Goal: Transaction & Acquisition: Subscribe to service/newsletter

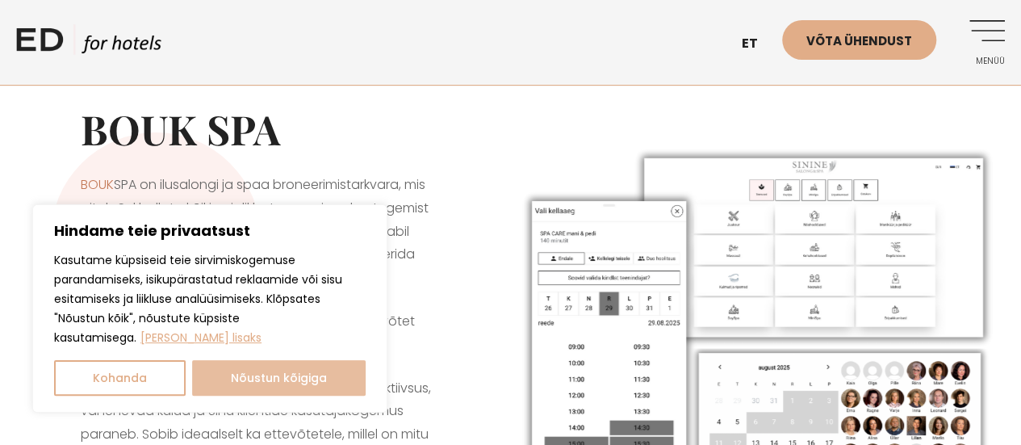
click at [257, 370] on button "Nõustun kõigiga" at bounding box center [279, 378] width 174 height 36
checkbox input "true"
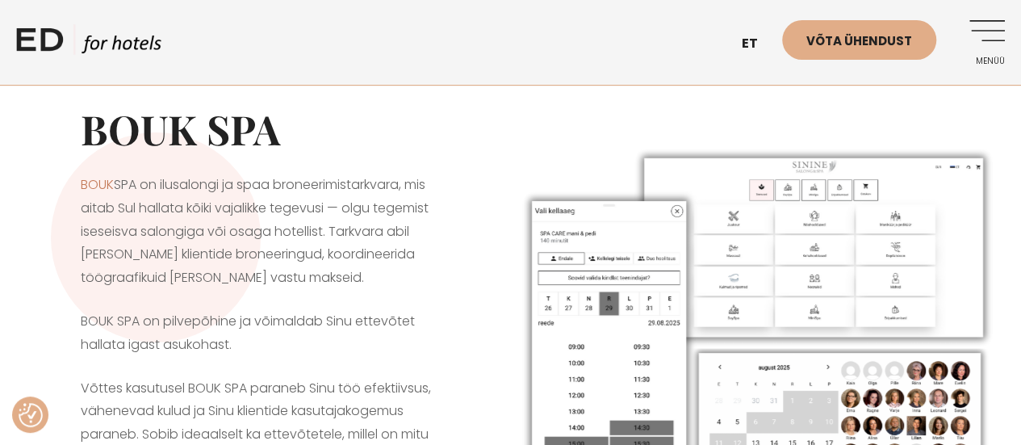
click at [989, 36] on link "Menüü" at bounding box center [982, 42] width 44 height 44
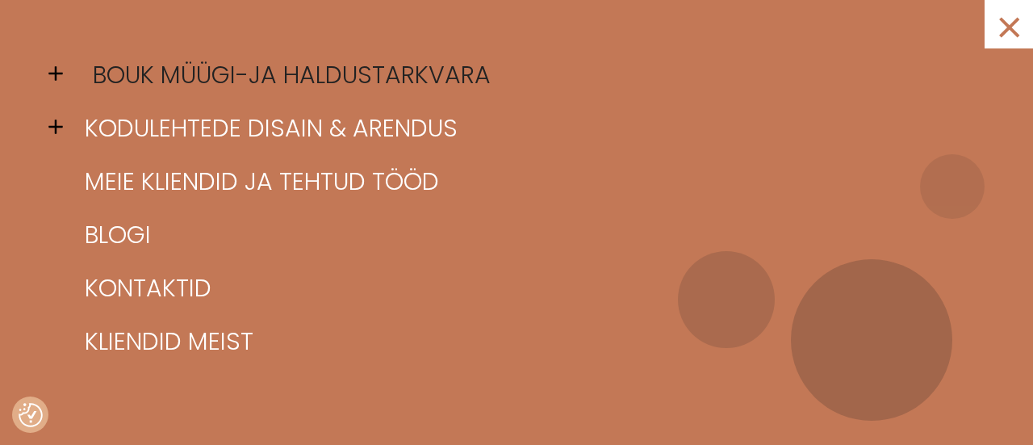
click at [189, 75] on link "BOUK müügi-ja haldustarkvara" at bounding box center [537, 74] width 912 height 53
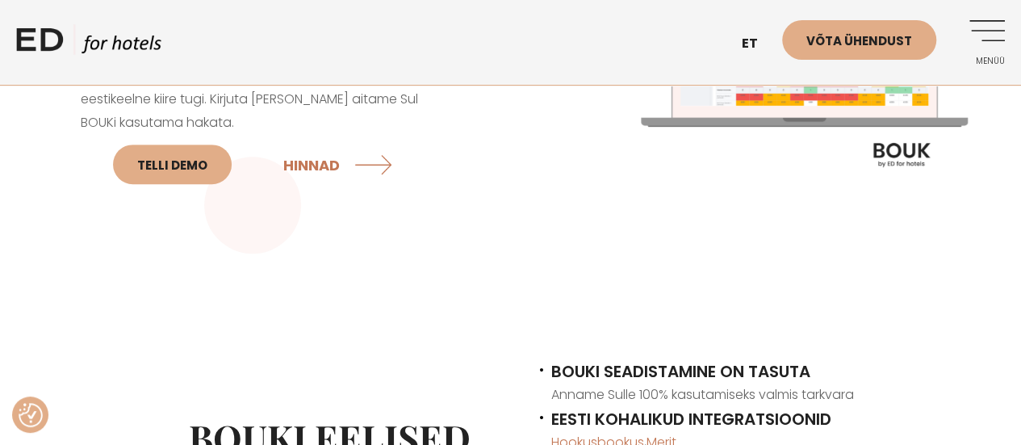
scroll to position [341, 0]
click at [311, 164] on link "HINNAD" at bounding box center [339, 165] width 113 height 43
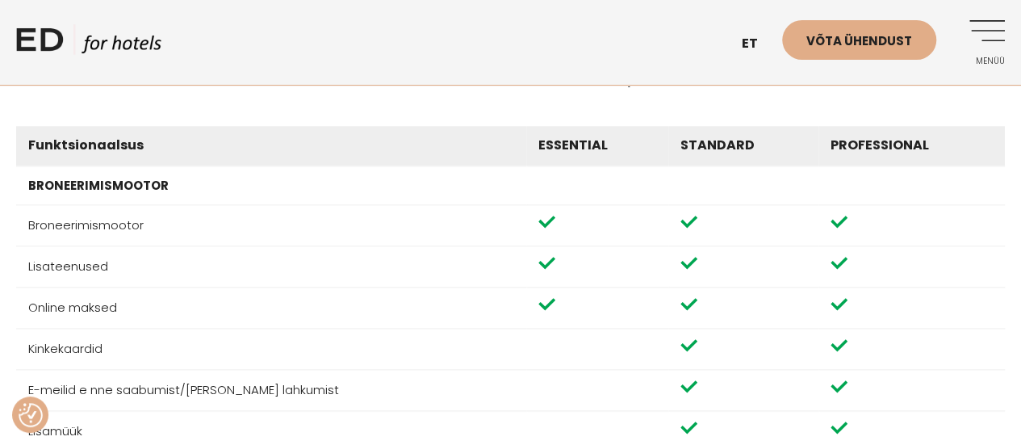
scroll to position [770, 0]
